Goal: Check status: Check status

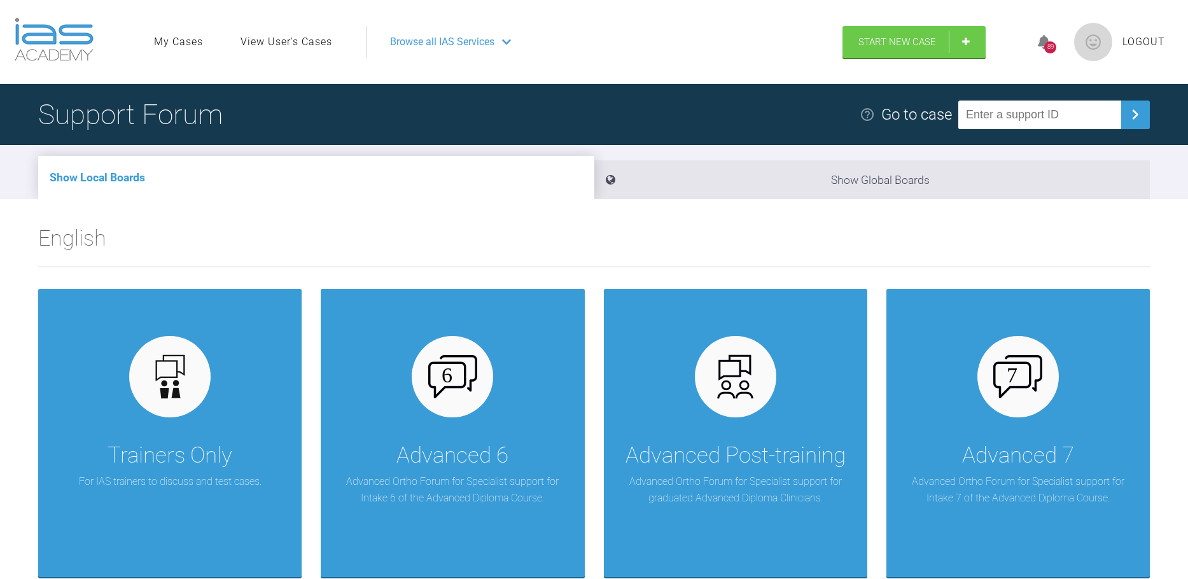
click at [1022, 120] on input "text" at bounding box center [1039, 115] width 163 height 29
type input "BTX1B2PY"
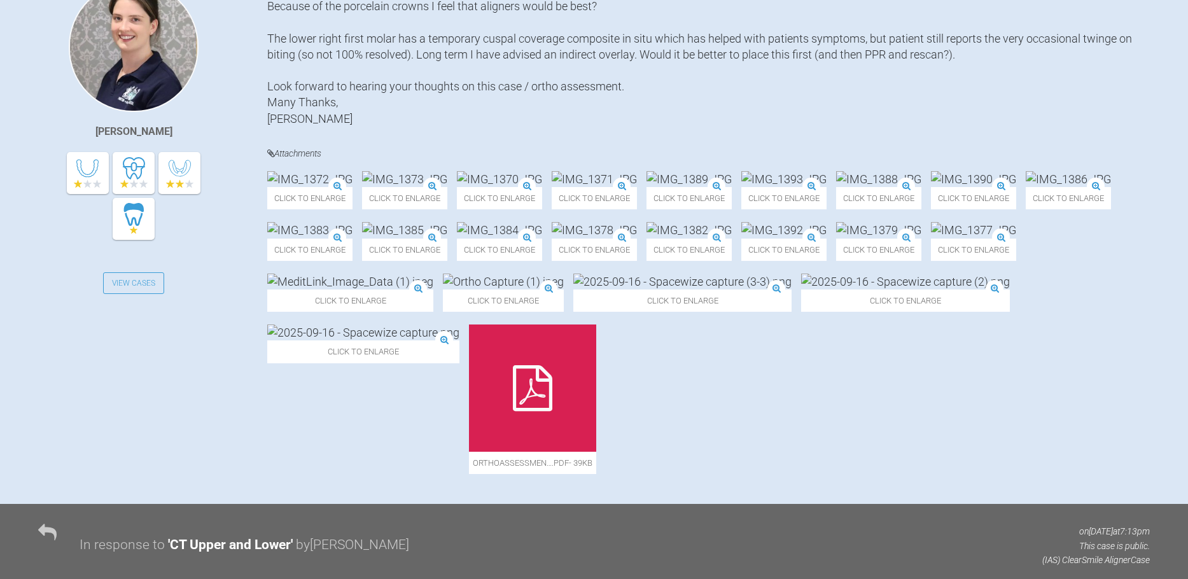
scroll to position [373, 0]
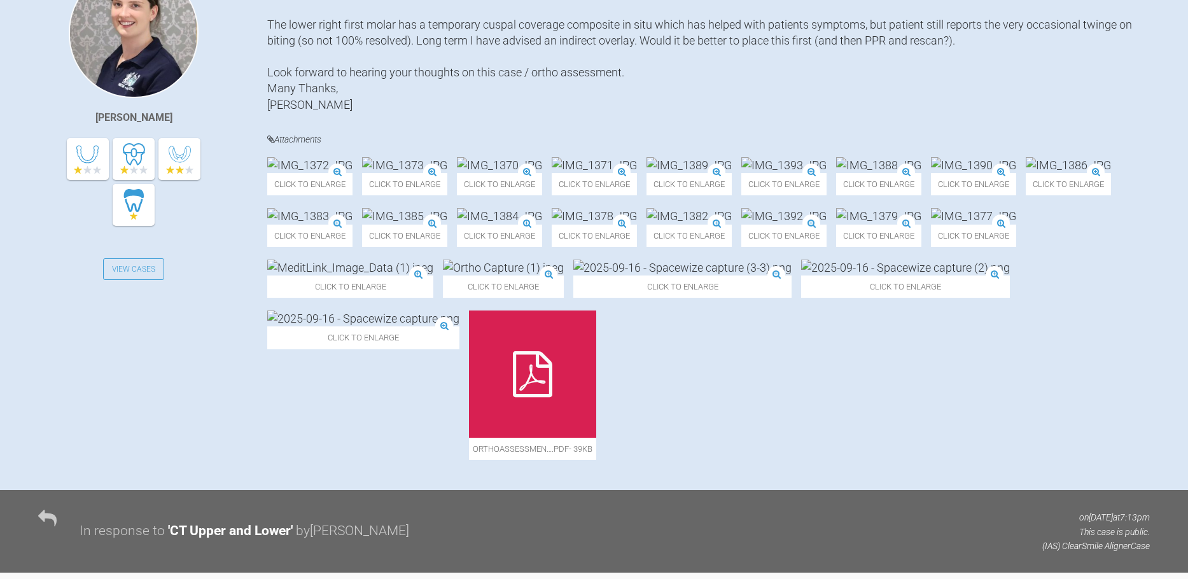
click at [352, 173] on img at bounding box center [309, 165] width 85 height 16
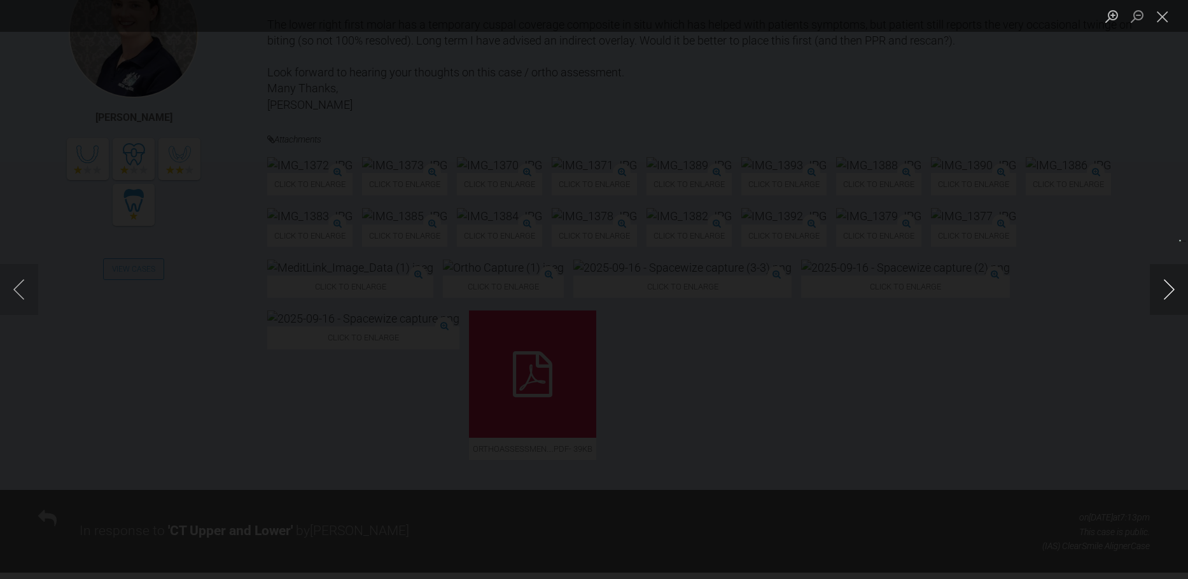
click at [1167, 295] on button "Next image" at bounding box center [1169, 289] width 38 height 51
click at [1169, 296] on button "Next image" at bounding box center [1169, 289] width 38 height 51
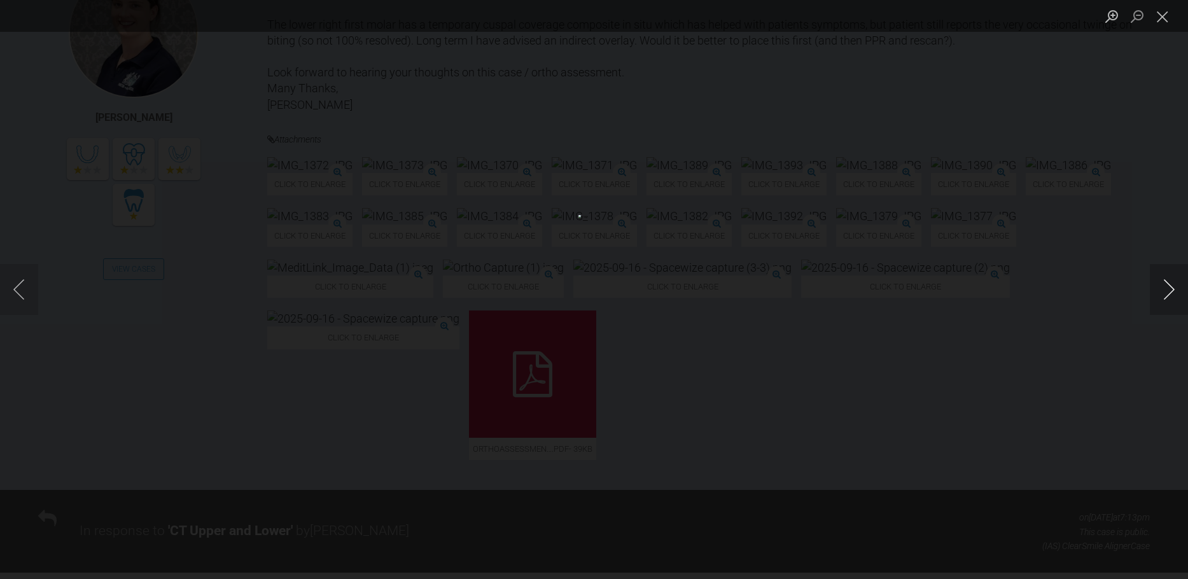
click at [1169, 296] on button "Next image" at bounding box center [1169, 289] width 38 height 51
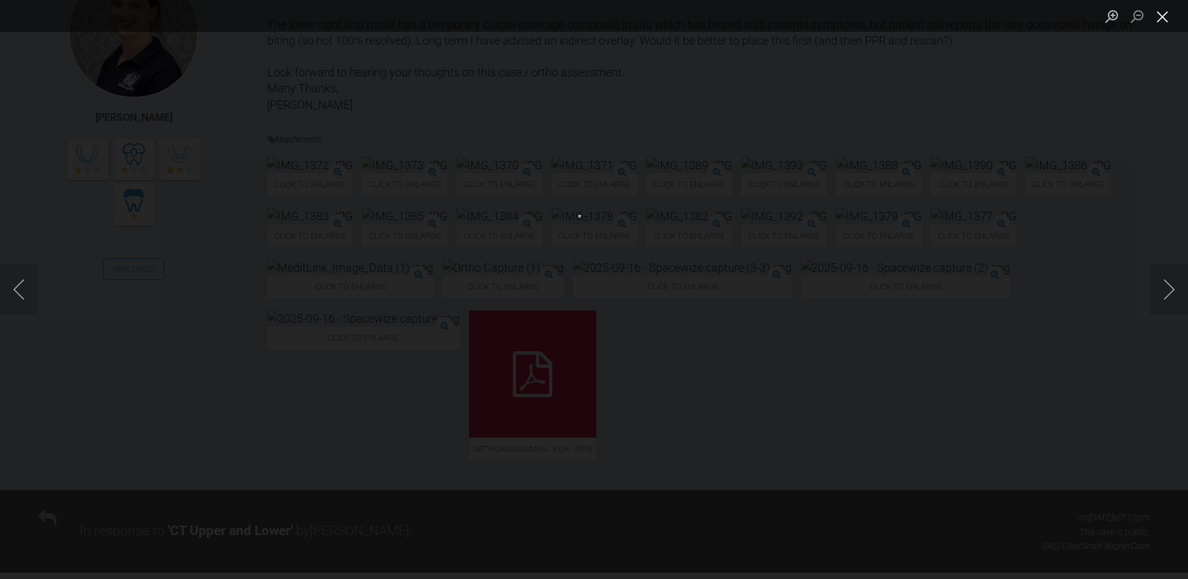
click at [1163, 17] on button "Close lightbox" at bounding box center [1162, 16] width 25 height 22
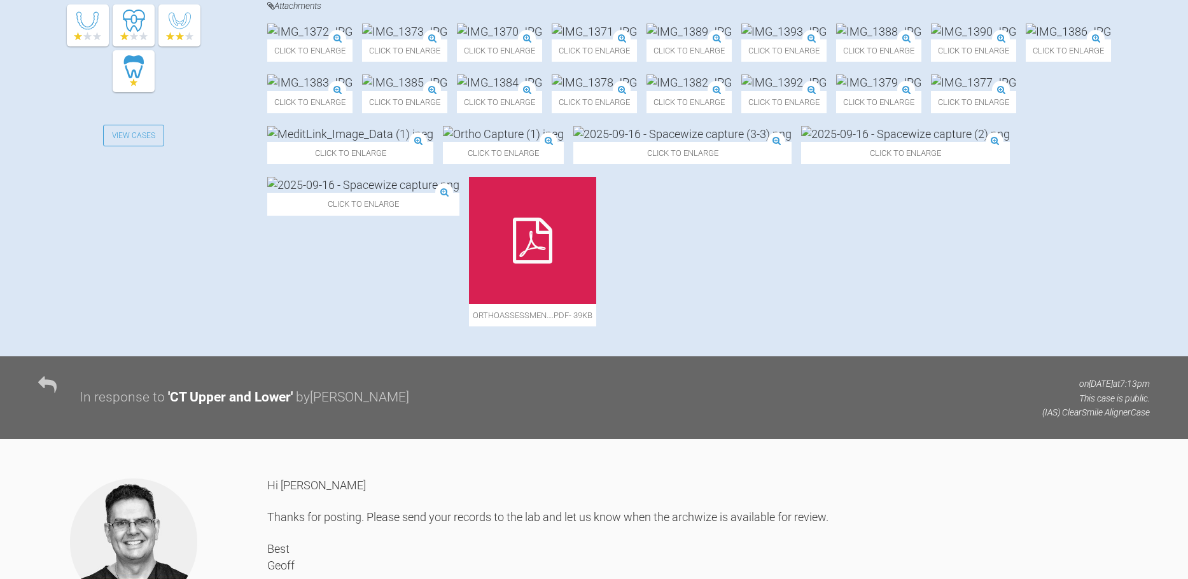
scroll to position [498, 0]
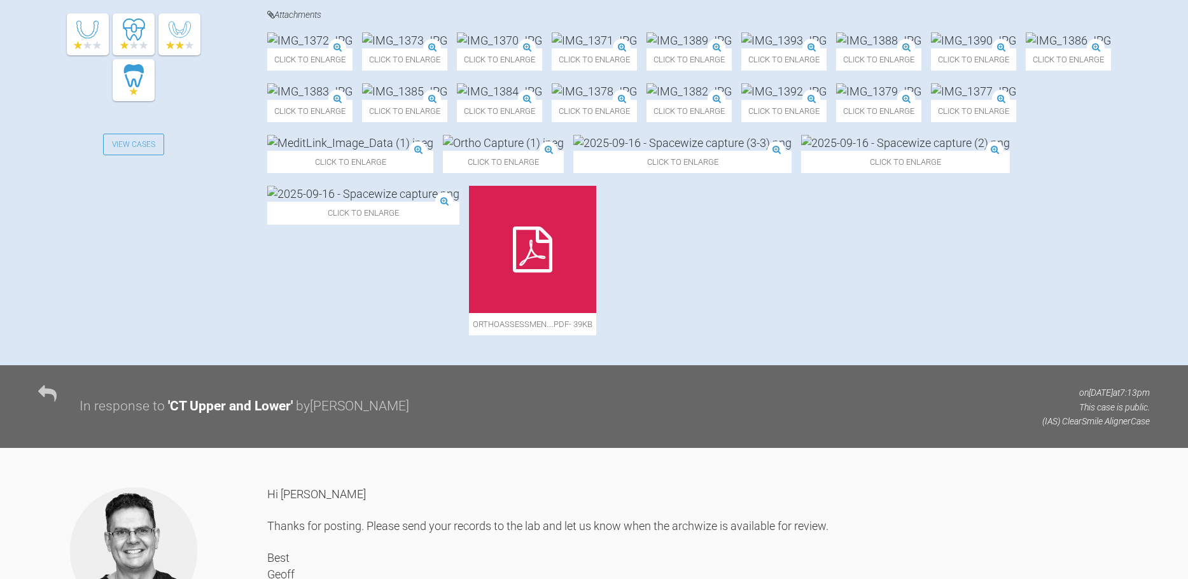
click at [931, 48] on img at bounding box center [973, 40] width 85 height 16
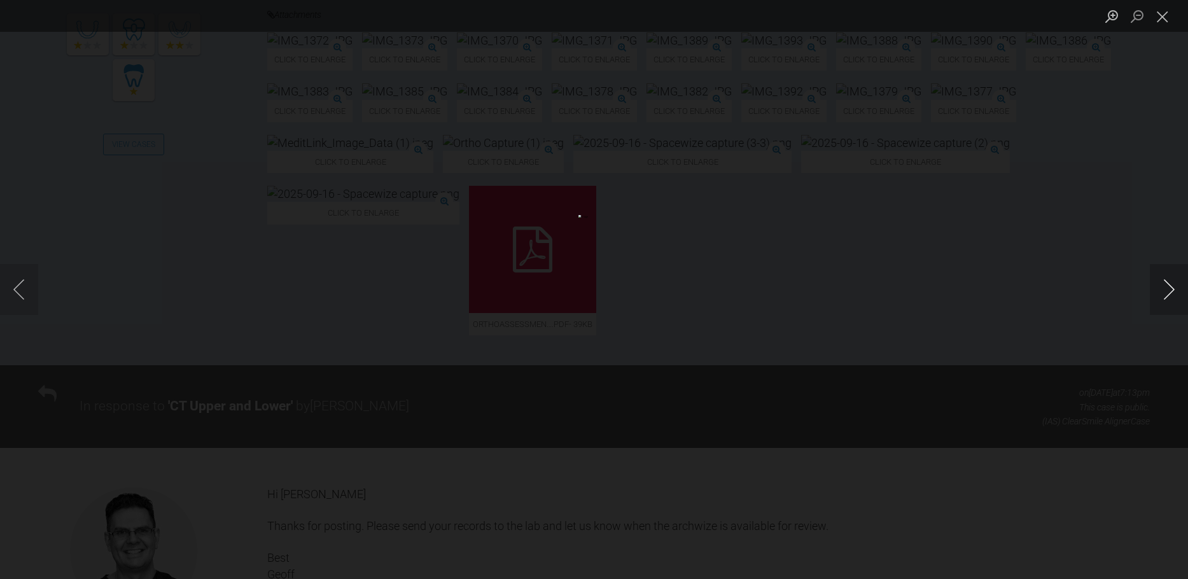
click at [1174, 289] on button "Next image" at bounding box center [1169, 289] width 38 height 51
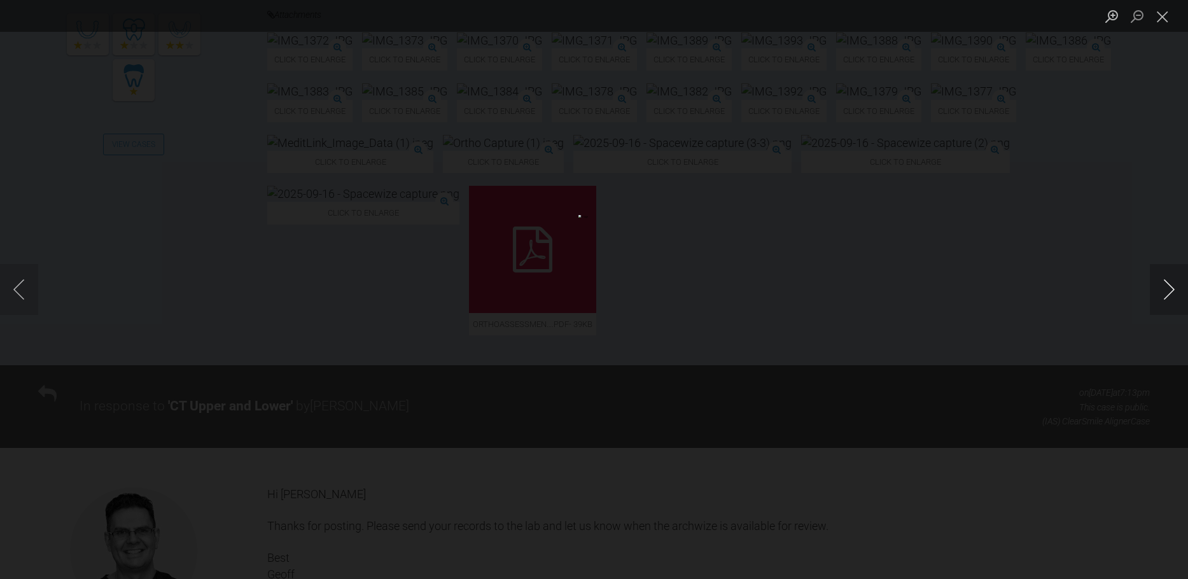
click at [1174, 289] on button "Next image" at bounding box center [1169, 289] width 38 height 51
click at [1173, 291] on button "Next image" at bounding box center [1169, 289] width 38 height 51
click at [1166, 293] on button "Next image" at bounding box center [1169, 289] width 38 height 51
click at [1171, 21] on button "Close lightbox" at bounding box center [1162, 16] width 25 height 22
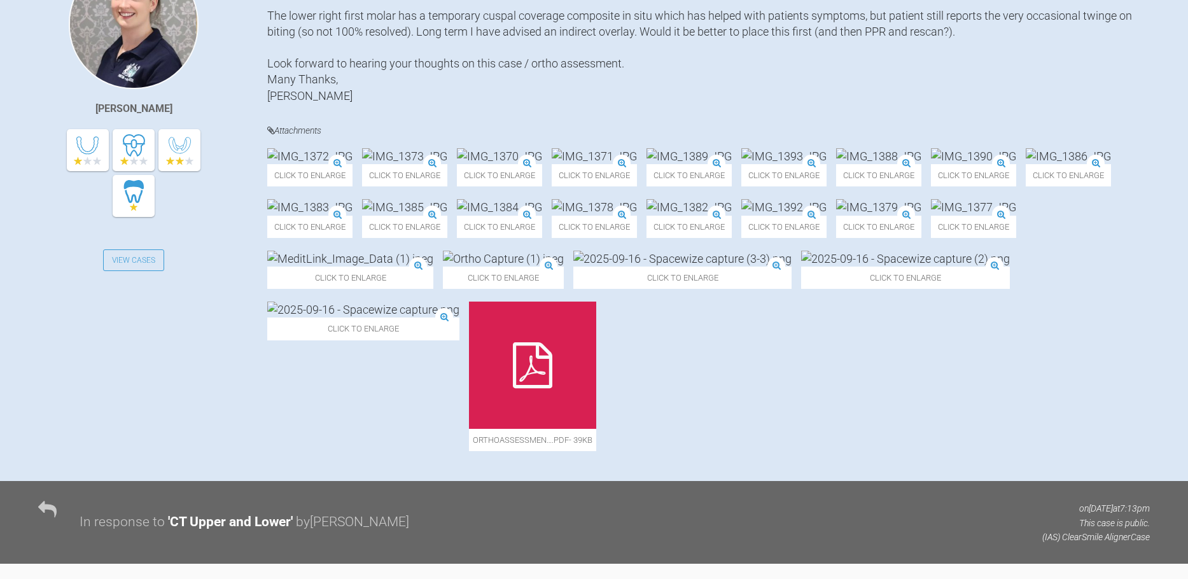
scroll to position [721, 0]
